Goal: Share content: Share content

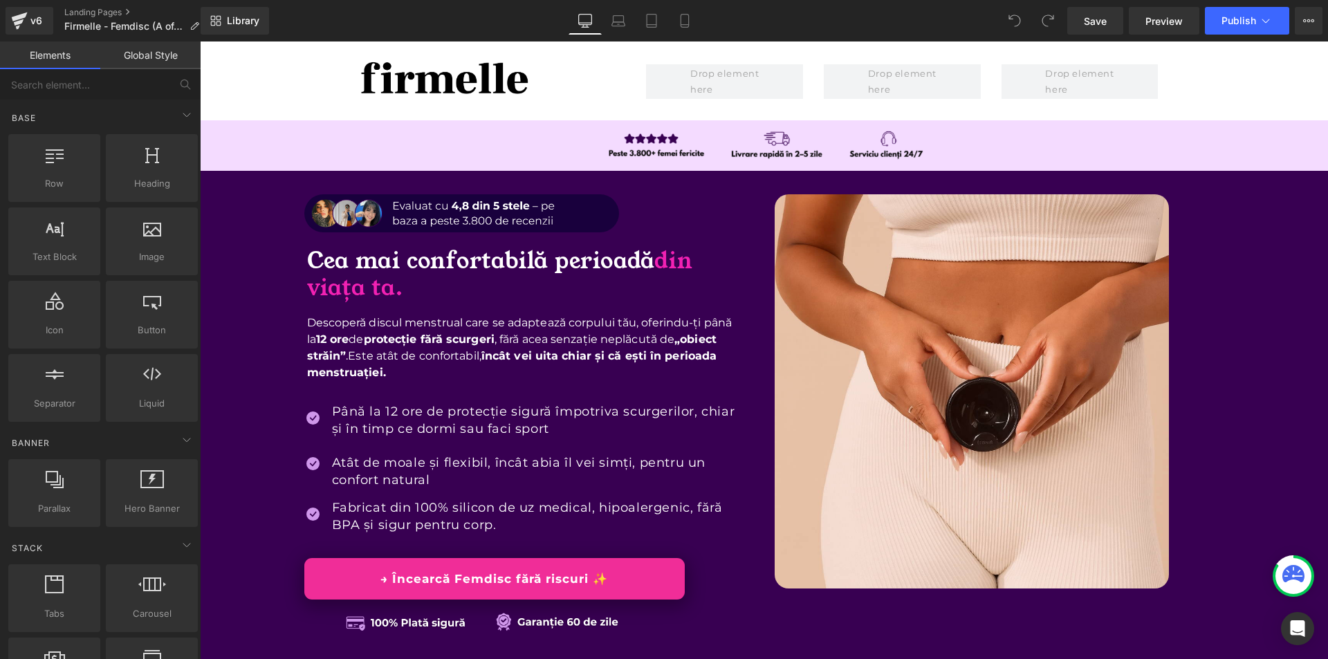
click at [1309, 35] on div "Library Desktop Desktop Laptop Tablet Mobile Save Preview Publish Scheduled Vie…" at bounding box center [764, 20] width 1127 height 41
click at [1311, 24] on icon at bounding box center [1308, 20] width 11 height 11
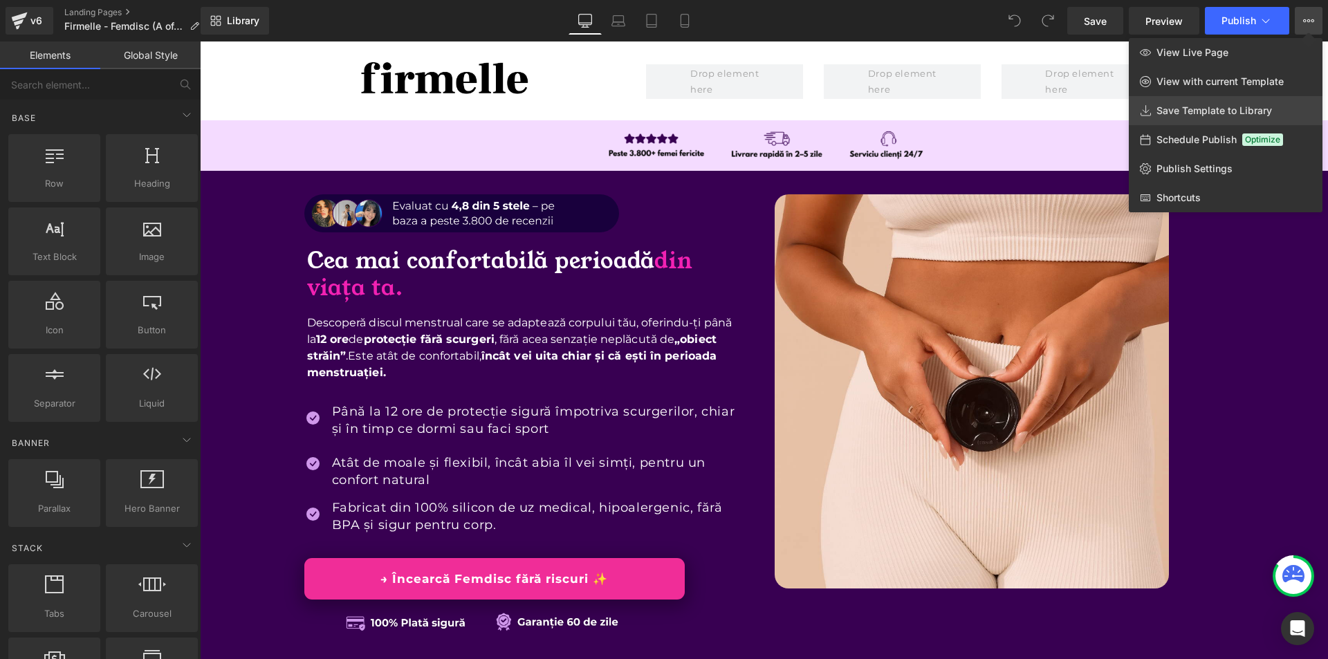
click at [1227, 110] on span "Save Template to Library" at bounding box center [1213, 110] width 115 height 12
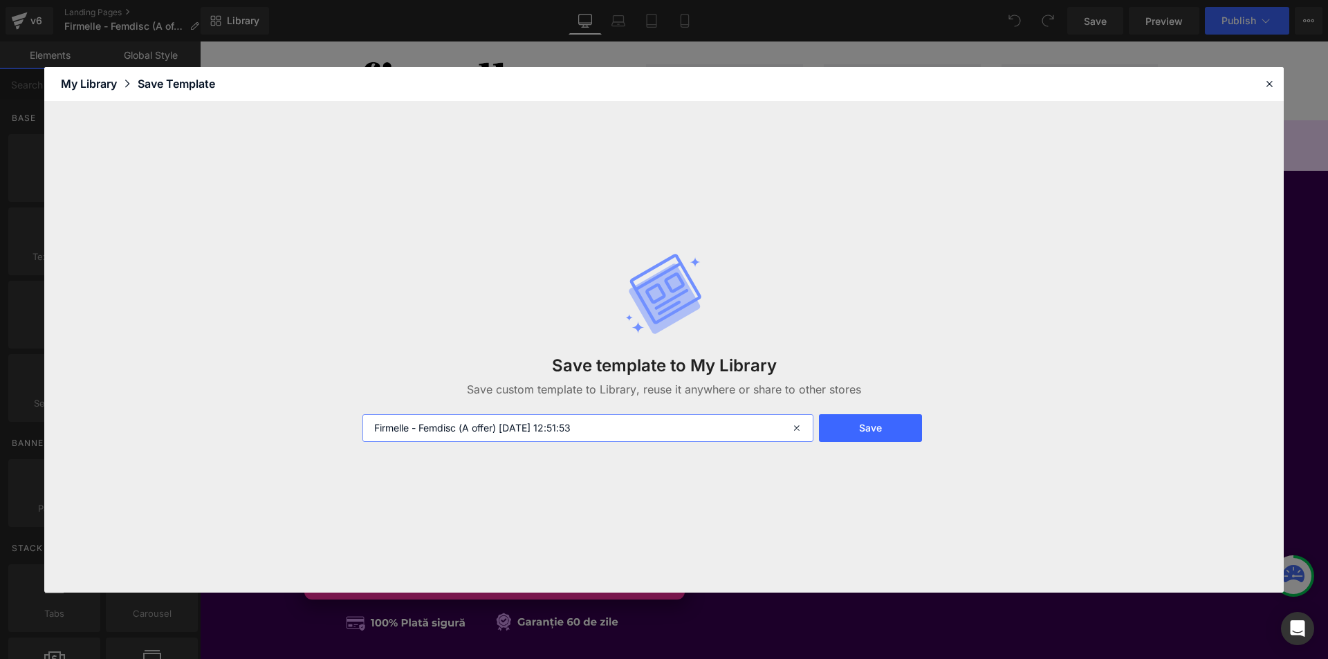
click at [642, 423] on input "Firmelle - Femdisc (A offer) [DATE] 12:51:53" at bounding box center [587, 428] width 451 height 28
click at [643, 424] on input "Firmelle - Femdisc (A offer) [DATE] 12:51:53" at bounding box center [587, 428] width 451 height 28
type input "EXPORT THIS"
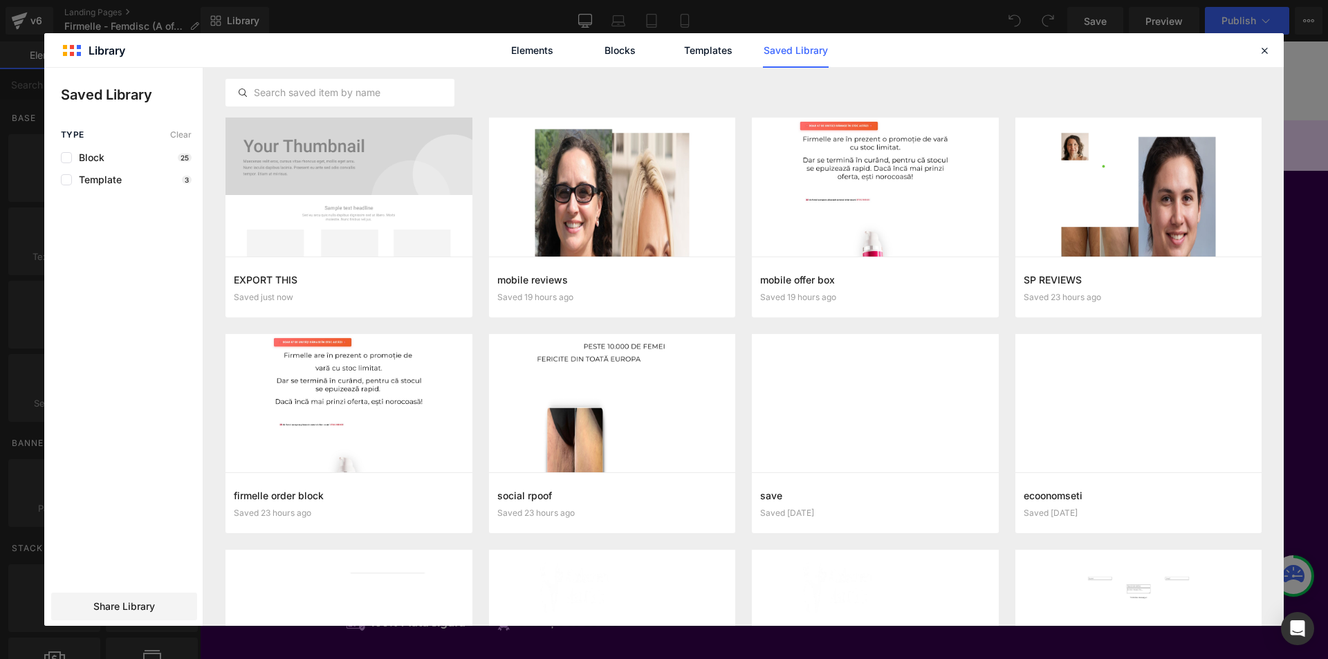
click at [148, 591] on div "Type Clear Block 25 Template 3 Share Library" at bounding box center [123, 378] width 158 height 496
drag, startPoint x: 147, startPoint y: 611, endPoint x: 192, endPoint y: 528, distance: 94.4
click at [147, 611] on span "Share Library" at bounding box center [124, 607] width 62 height 14
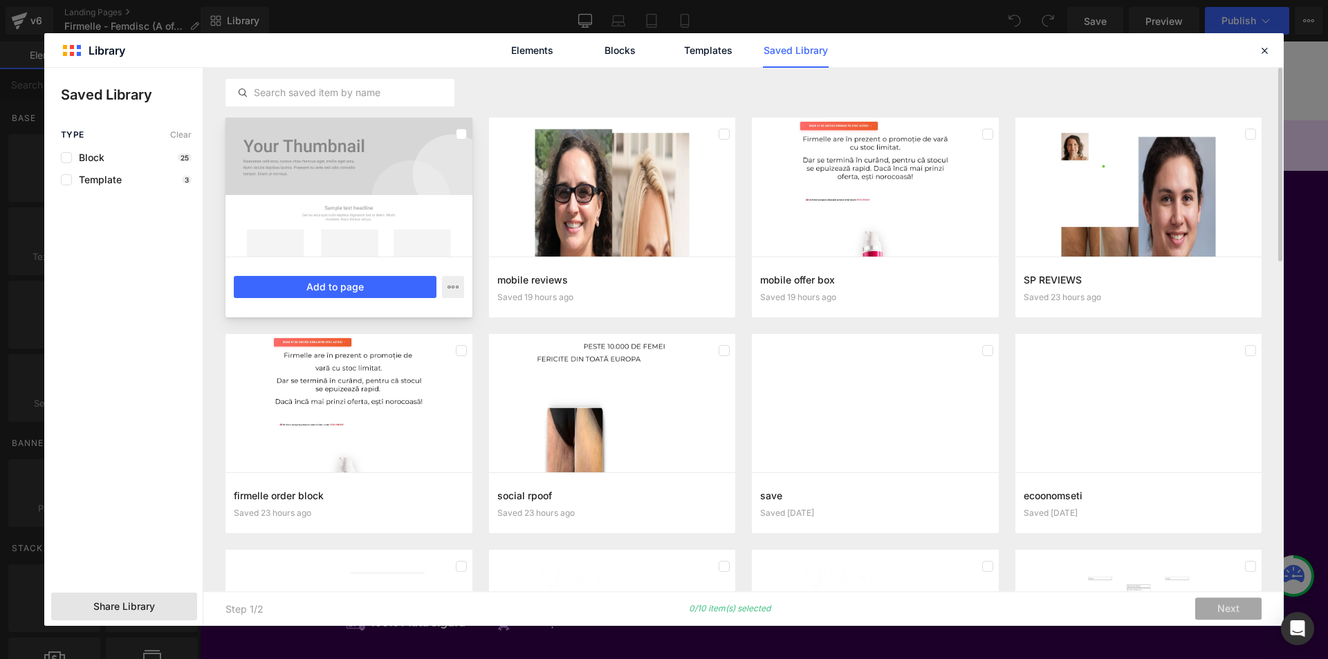
click at [325, 243] on div at bounding box center [348, 187] width 247 height 139
click at [120, 603] on span "Share Library" at bounding box center [124, 607] width 62 height 14
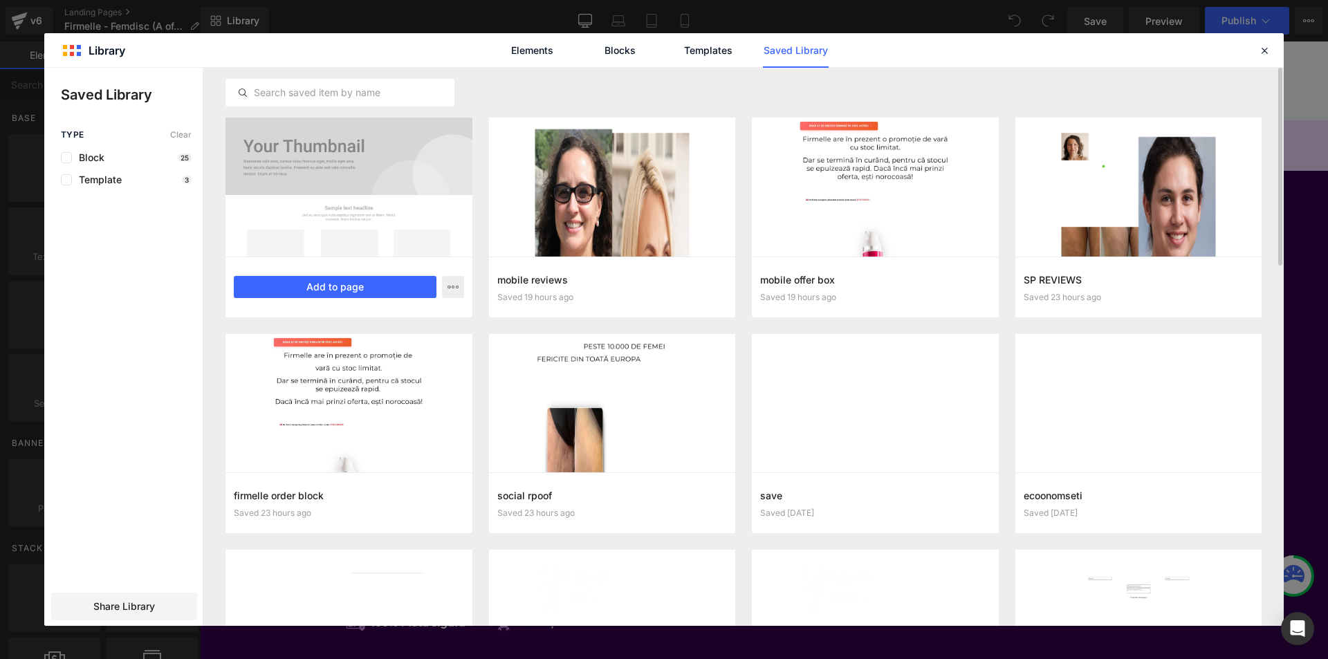
click at [455, 193] on div at bounding box center [348, 187] width 247 height 139
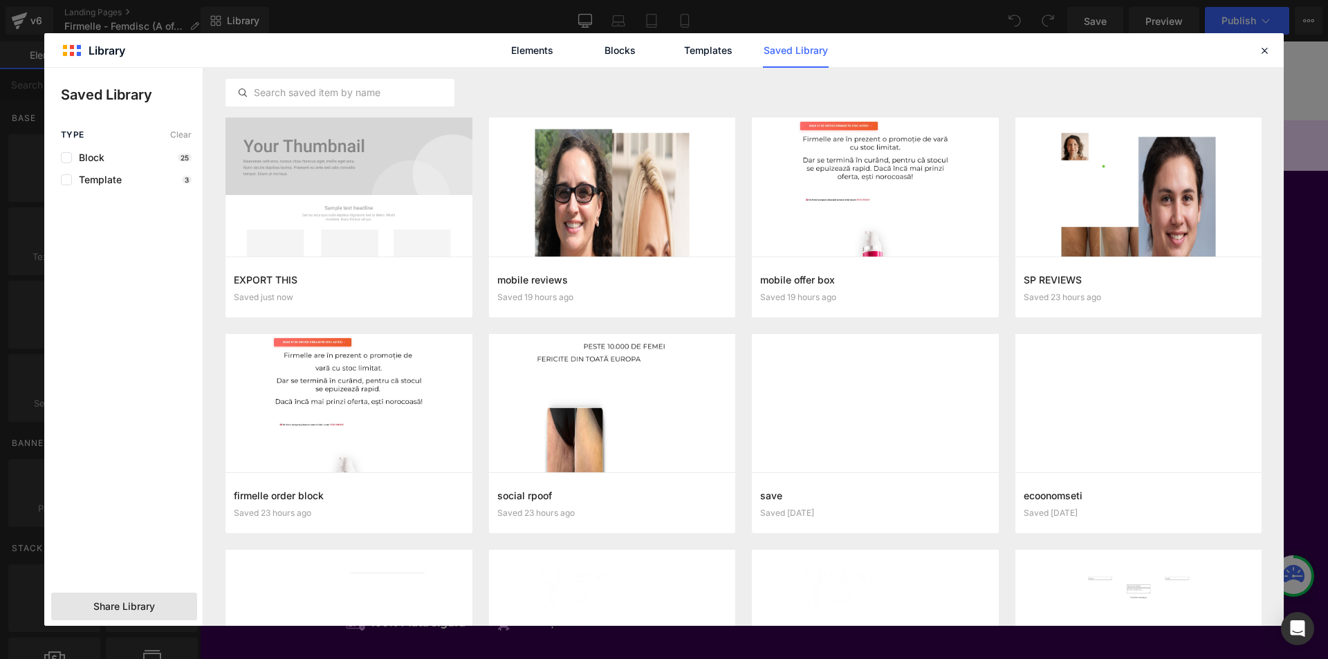
click at [117, 611] on span "Share Library" at bounding box center [124, 607] width 62 height 14
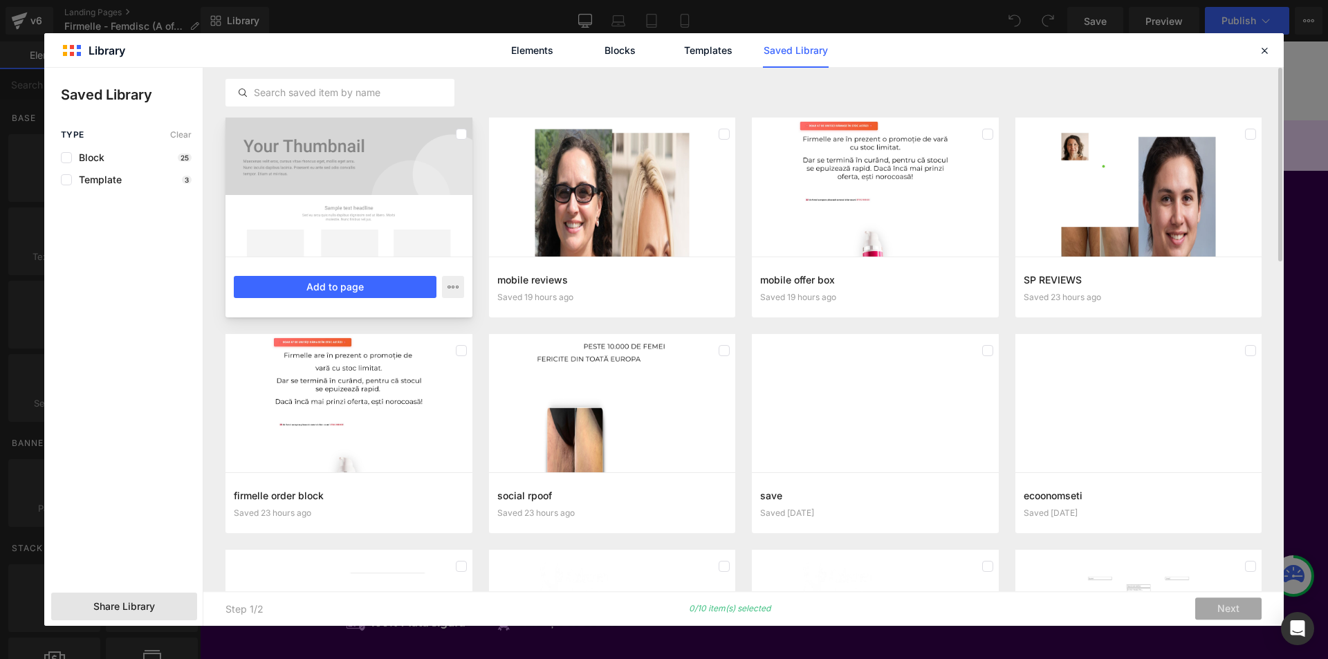
click at [293, 236] on div at bounding box center [348, 187] width 247 height 139
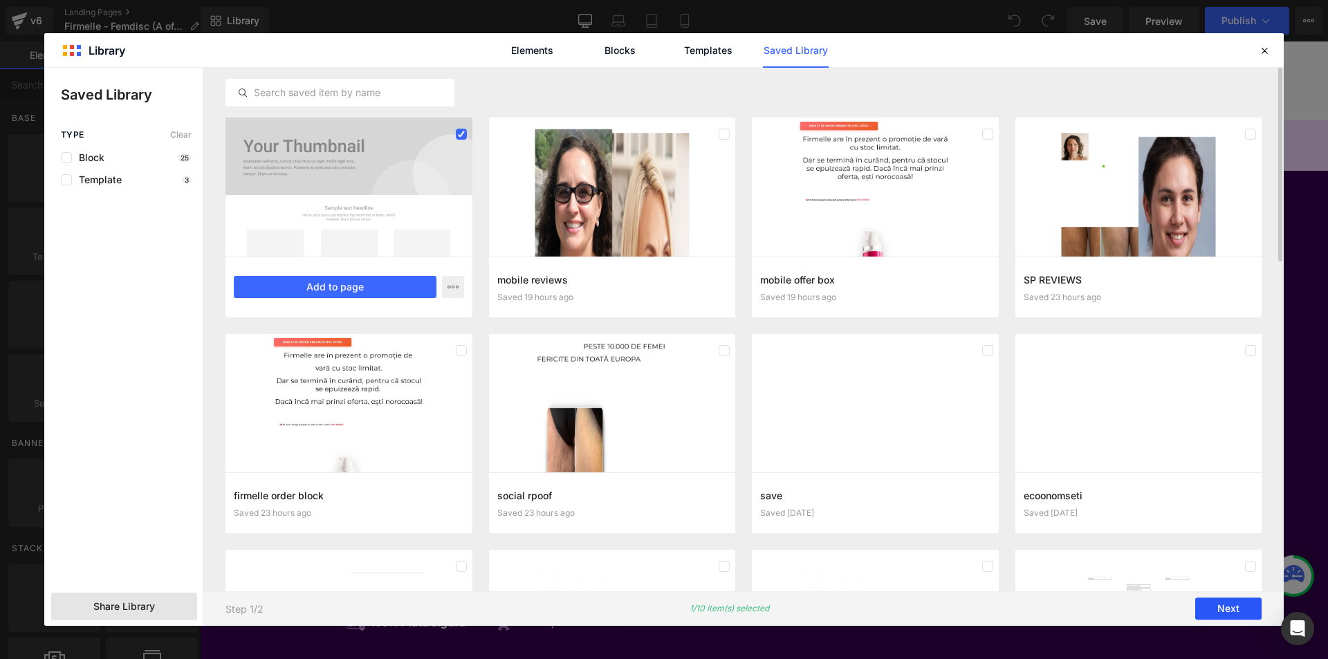
click at [1233, 609] on button "Next" at bounding box center [1228, 609] width 66 height 22
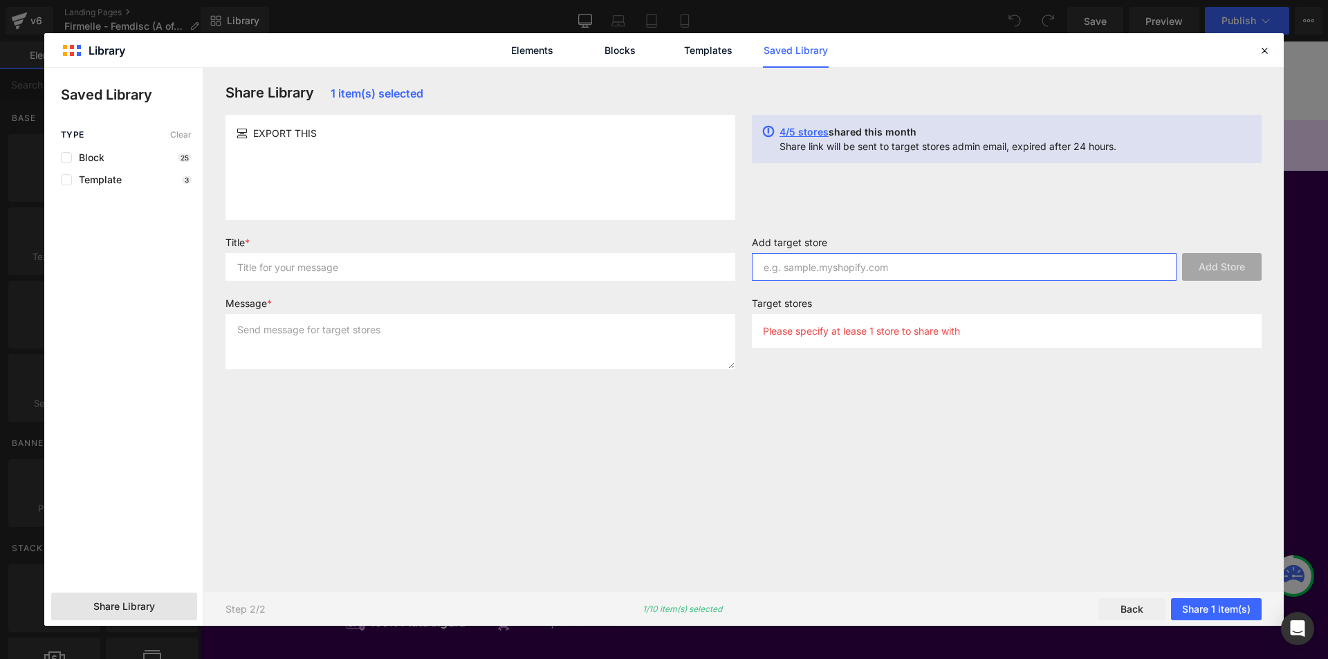
click at [826, 263] on input "text" at bounding box center [964, 267] width 425 height 28
paste input "[DOMAIN_NAME]"
type input "[DOMAIN_NAME]"
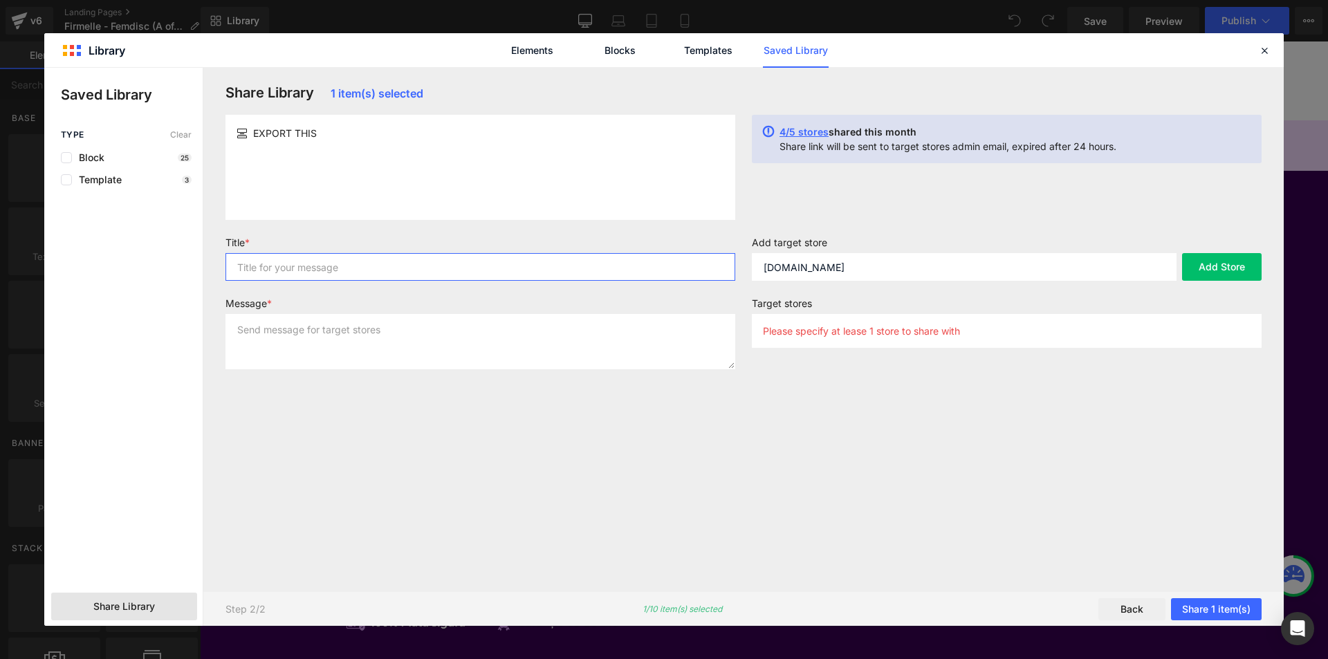
click at [543, 264] on input "text" at bounding box center [480, 267] width 510 height 28
type input "asd"
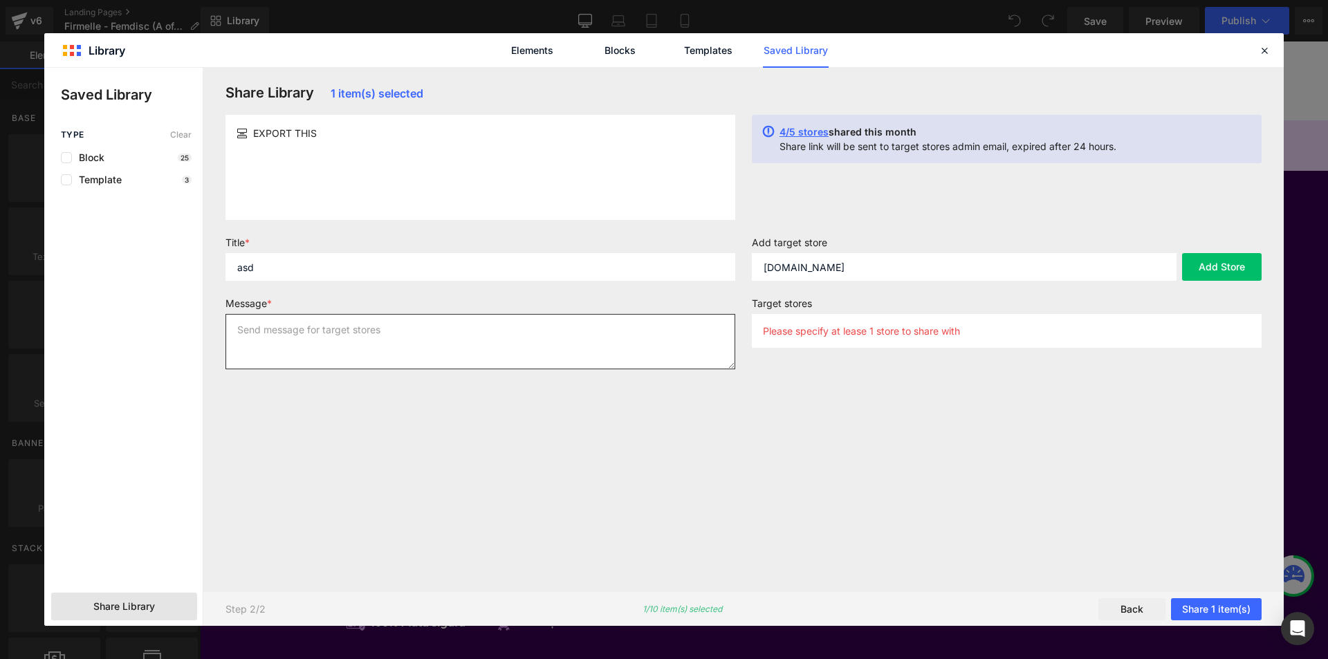
click at [401, 317] on textarea at bounding box center [480, 341] width 510 height 55
type textarea "asd"
click at [1240, 261] on button "Add Store" at bounding box center [1222, 267] width 80 height 28
click at [1212, 615] on button "Share 1 item(s)" at bounding box center [1216, 609] width 91 height 22
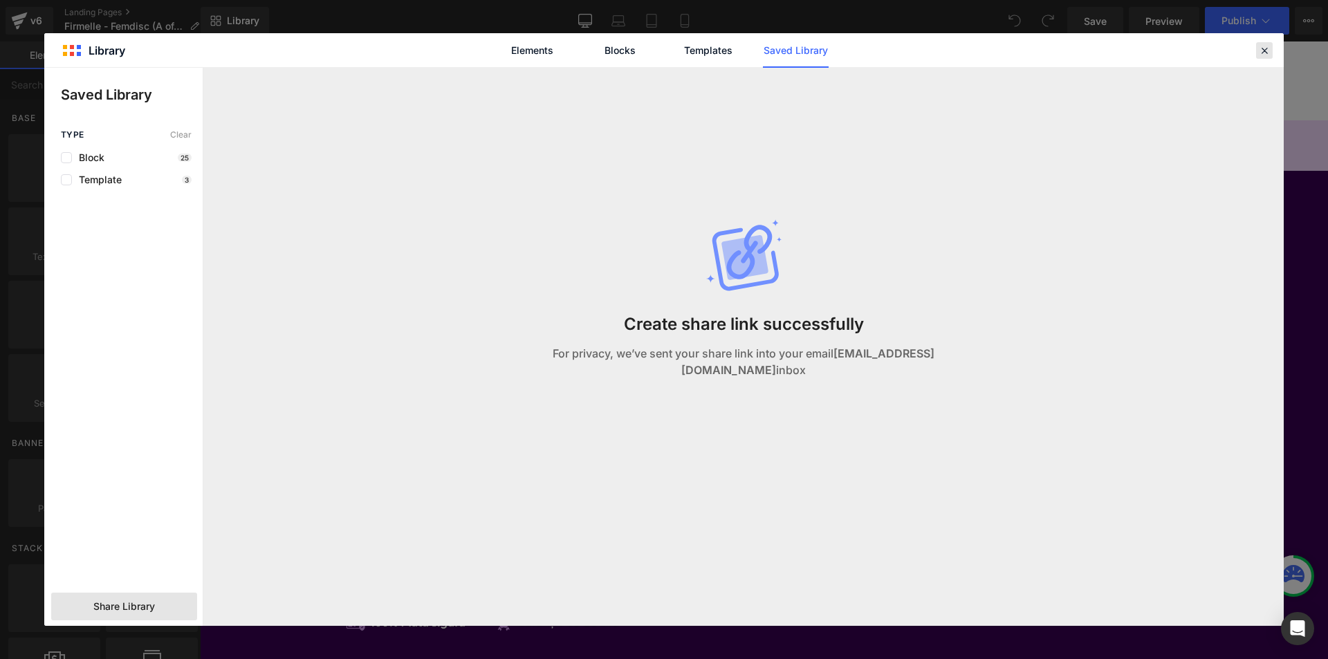
click at [1267, 53] on icon at bounding box center [1264, 50] width 12 height 12
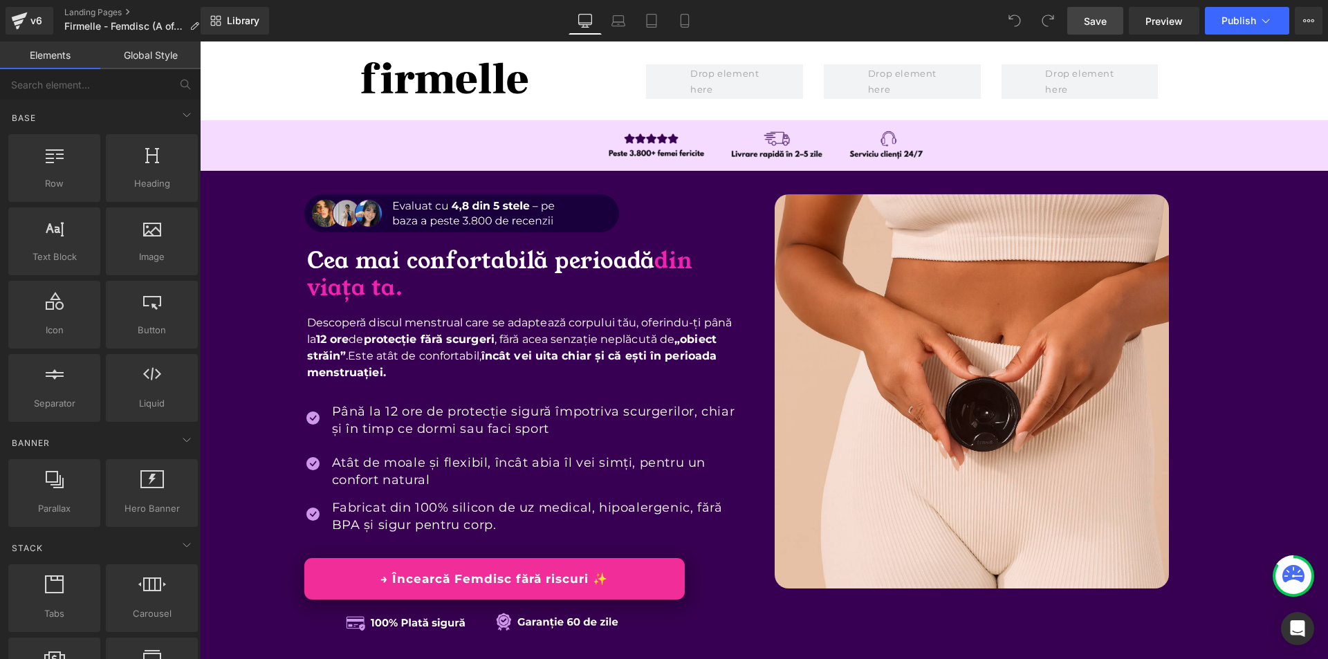
click at [1119, 19] on link "Save" at bounding box center [1095, 21] width 56 height 28
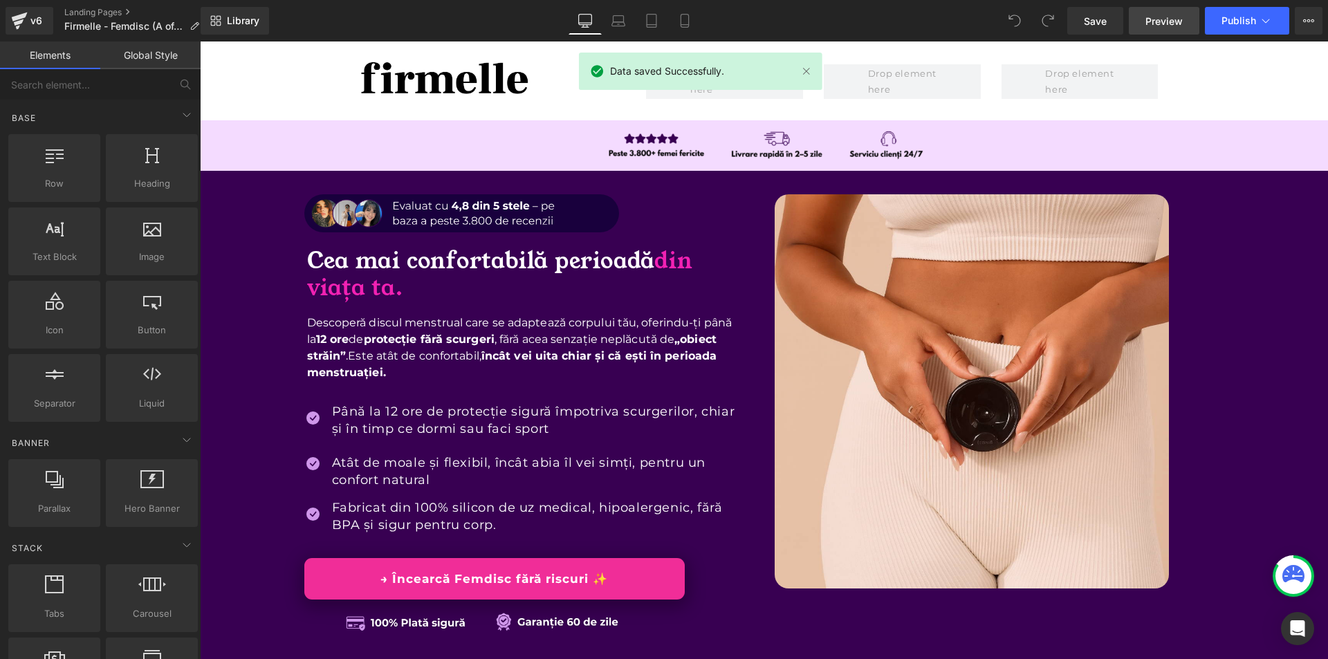
click at [1178, 22] on span "Preview" at bounding box center [1163, 21] width 37 height 15
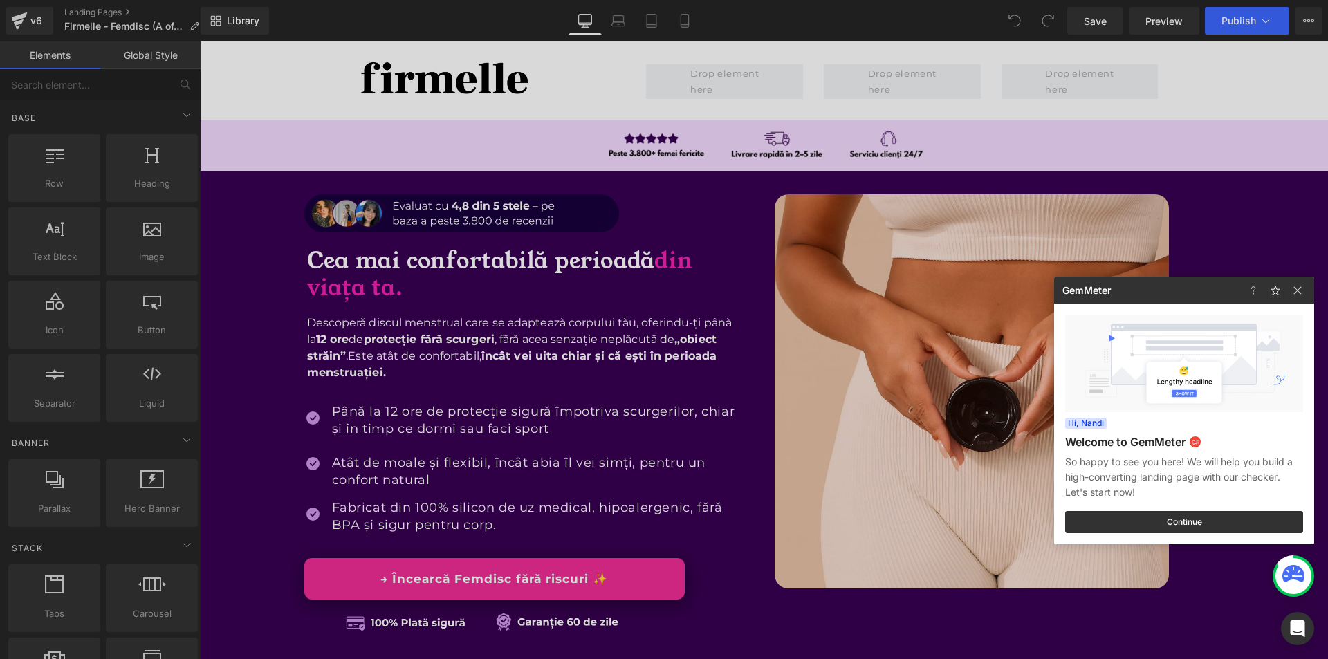
click at [1115, 53] on div at bounding box center [664, 329] width 1328 height 659
